Goal: Task Accomplishment & Management: Manage account settings

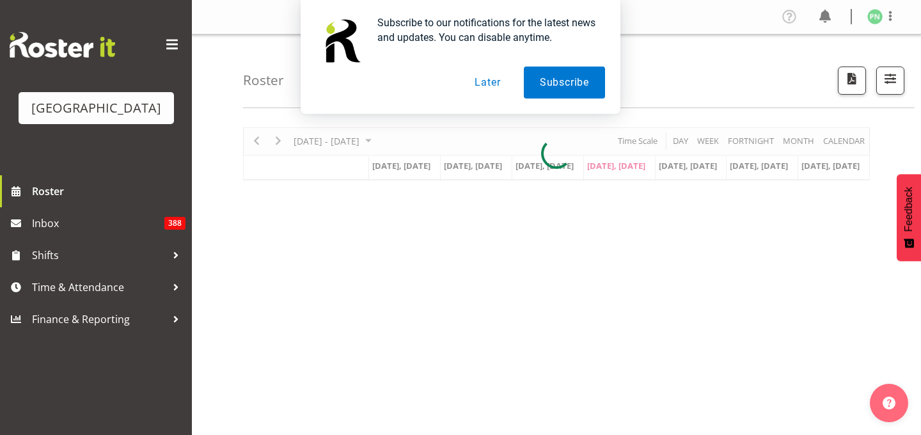
click at [486, 82] on button "Later" at bounding box center [487, 82] width 58 height 32
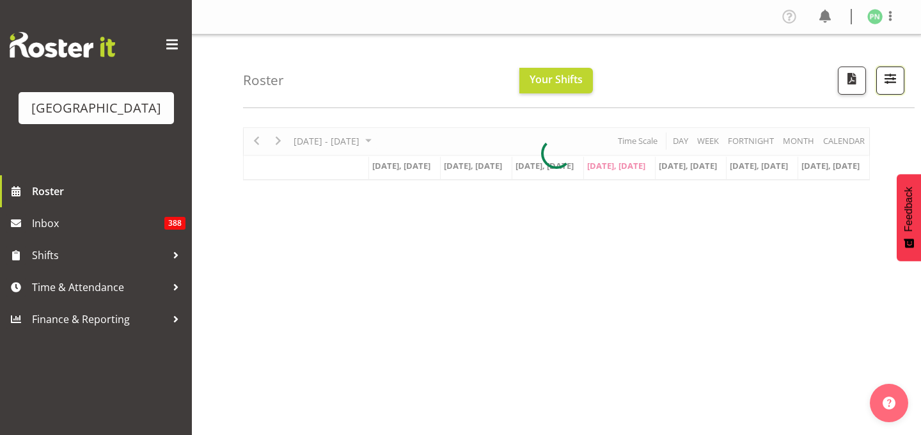
click at [882, 87] on span "button" at bounding box center [890, 78] width 17 height 17
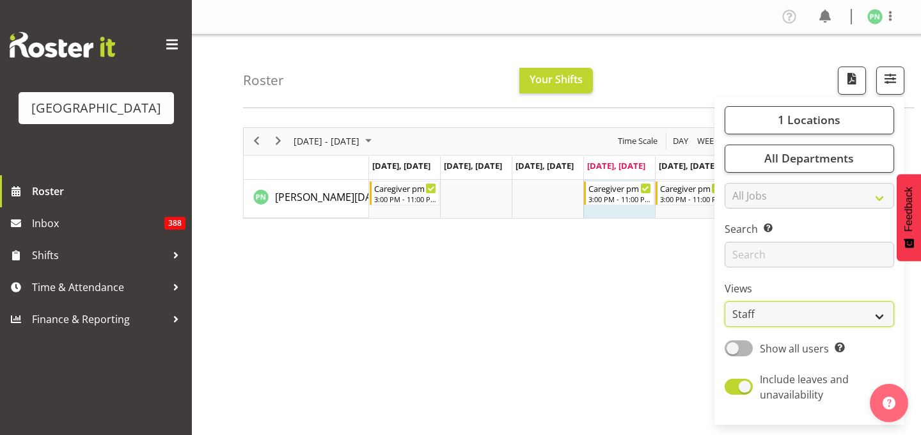
click at [849, 327] on select "Staff Role Shift - Horizontal Shift - Vertical Staff - Location" at bounding box center [808, 314] width 169 height 26
select select "shiftH"
click at [724, 327] on select "Staff Role Shift - Horizontal Shift - Vertical Staff - Location" at bounding box center [808, 314] width 169 height 26
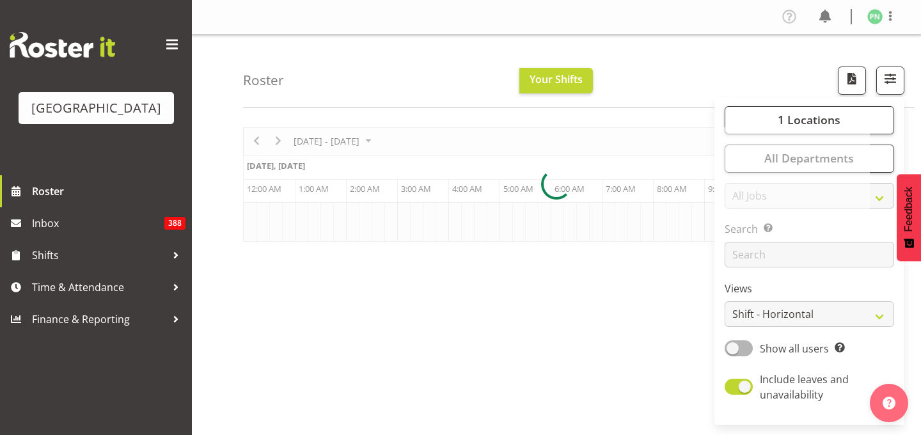
click at [618, 293] on div "[DATE] - [DATE] [DATE] Timeline Day Timeline Week Timeline Fortnight Timeline M…" at bounding box center [582, 373] width 678 height 511
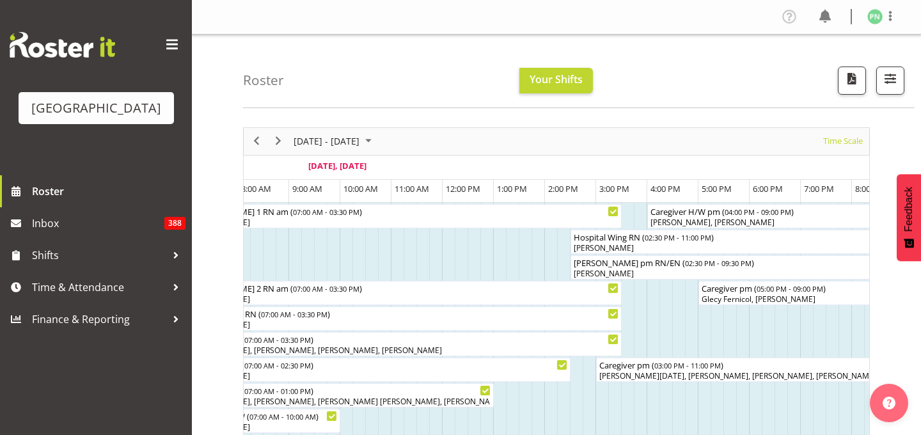
scroll to position [0, 4205]
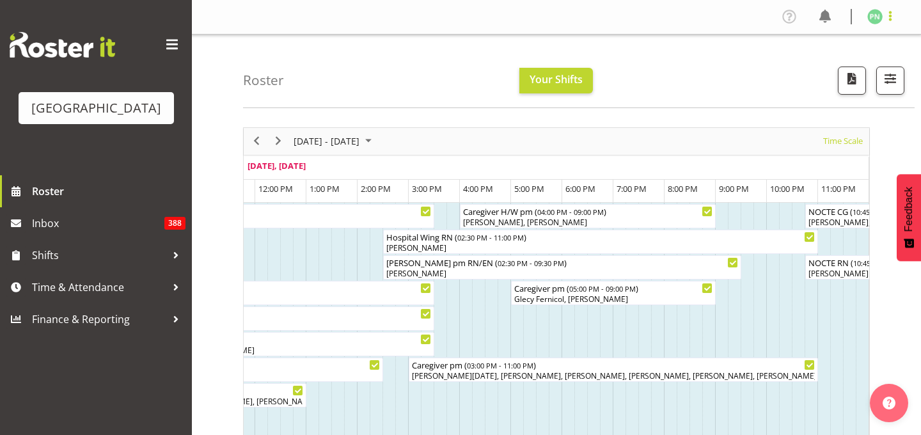
click at [883, 19] on span at bounding box center [889, 15] width 15 height 15
click at [799, 79] on link "Log Out" at bounding box center [836, 67] width 123 height 23
